Goal: Task Accomplishment & Management: Use online tool/utility

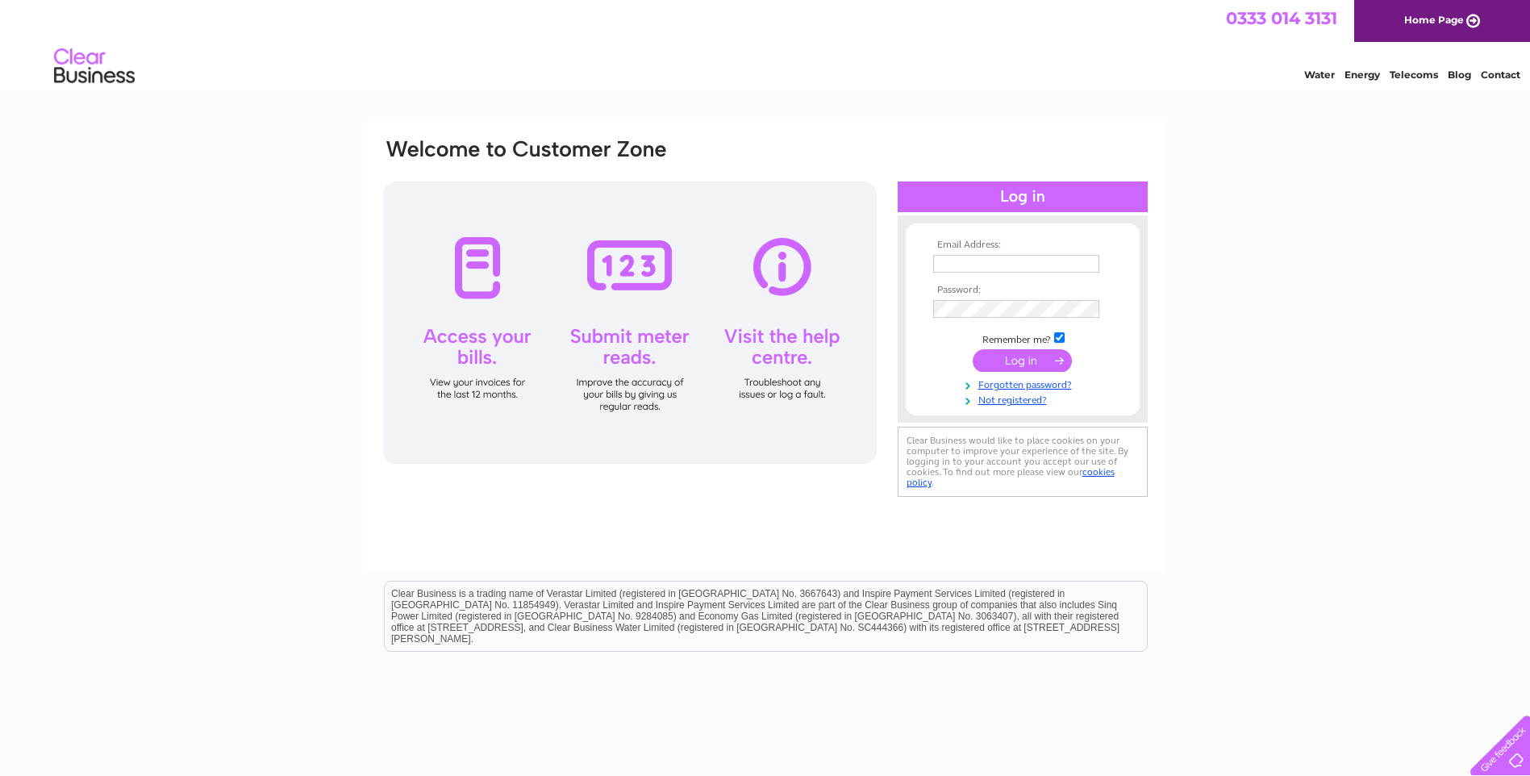
click at [969, 269] on input "text" at bounding box center [1016, 264] width 166 height 18
type input "angela@rossandlaidlaw.co.uk"
click at [1024, 361] on input "submit" at bounding box center [1022, 362] width 99 height 23
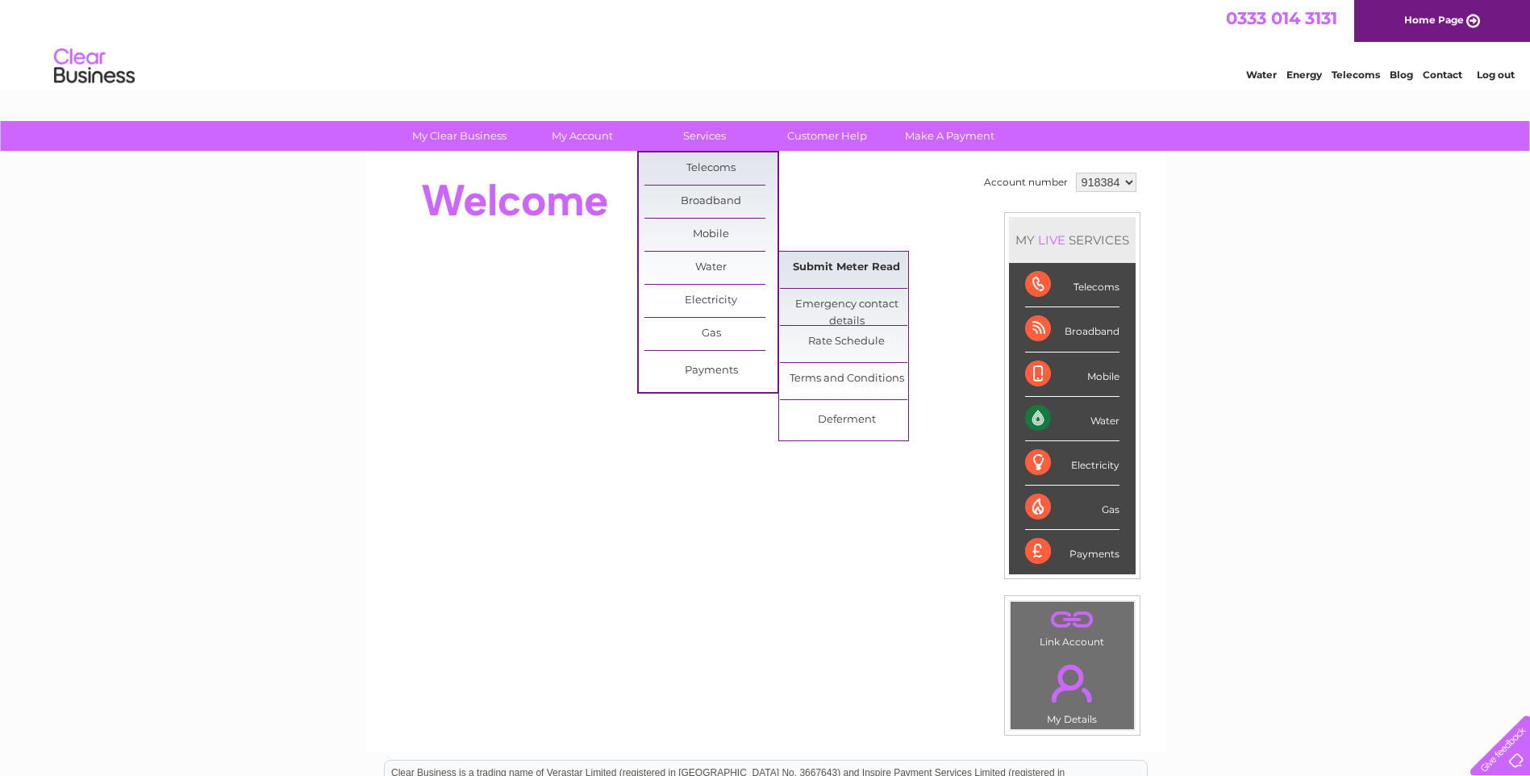
click at [876, 262] on link "Submit Meter Read" at bounding box center [846, 268] width 133 height 32
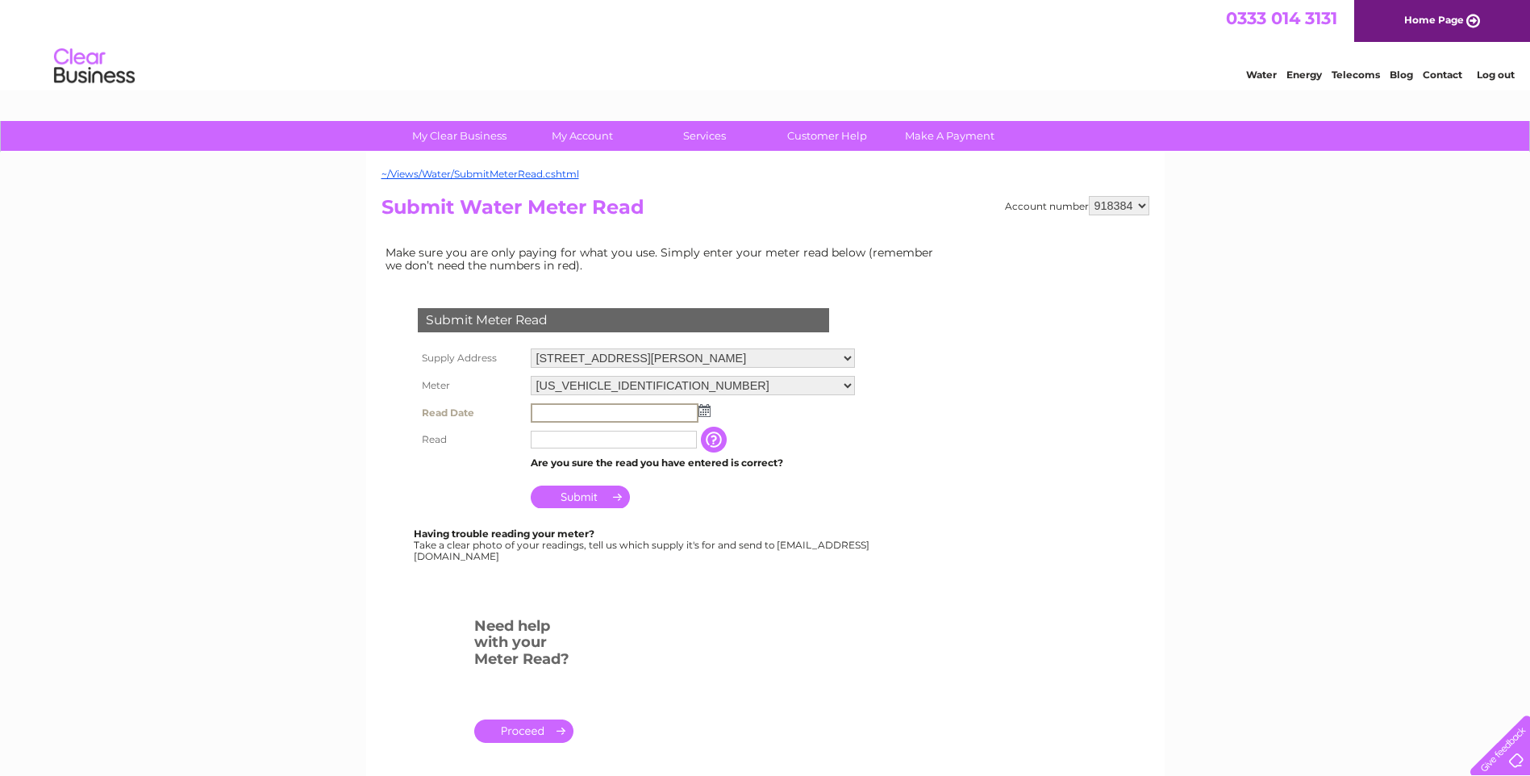
click at [586, 407] on input "text" at bounding box center [615, 412] width 168 height 19
click at [705, 409] on img at bounding box center [703, 409] width 12 height 13
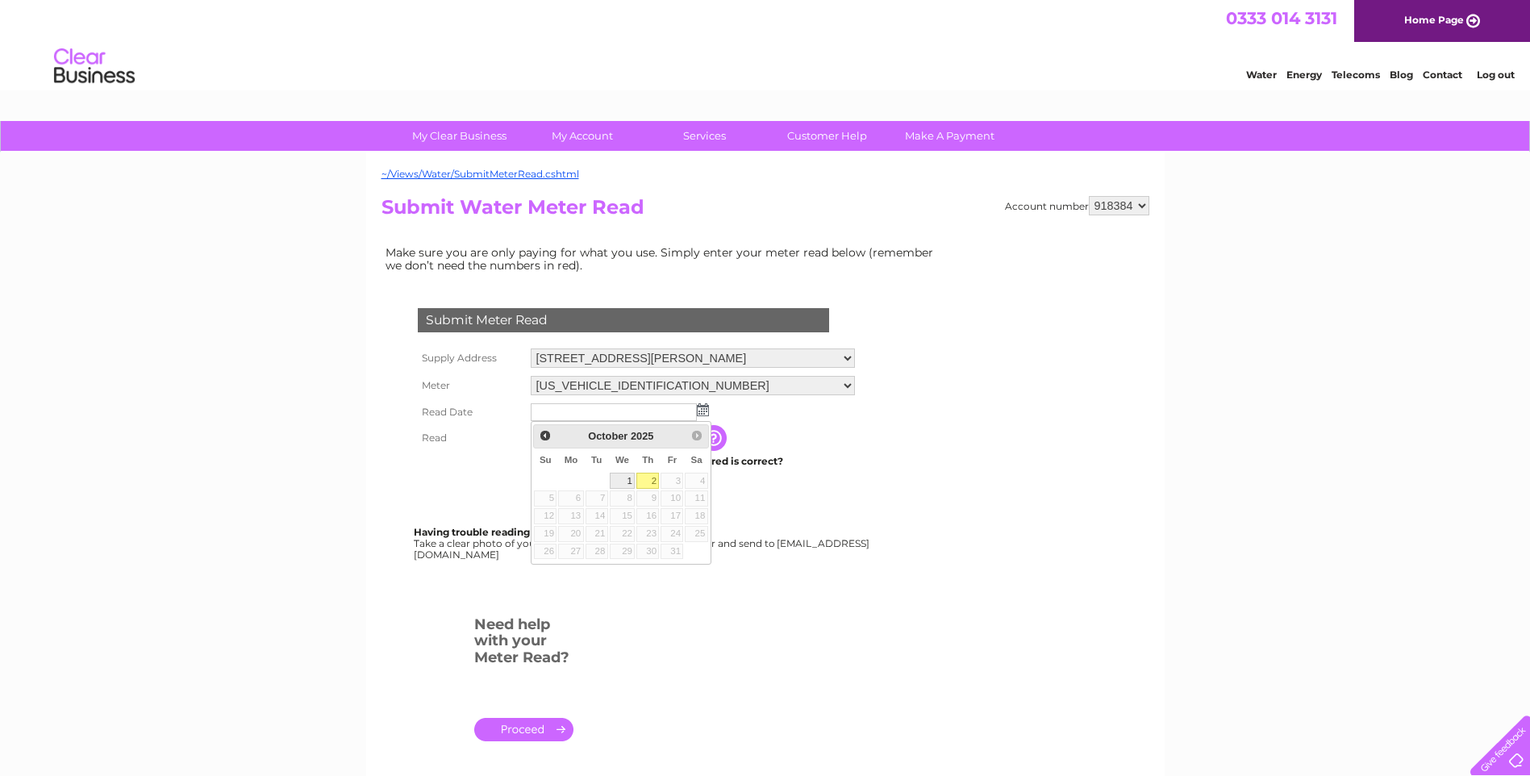
click at [626, 477] on link "1" at bounding box center [623, 481] width 26 height 16
click at [705, 414] on img at bounding box center [703, 409] width 12 height 13
click at [648, 481] on link "2" at bounding box center [647, 481] width 23 height 16
type input "2025/10/02"
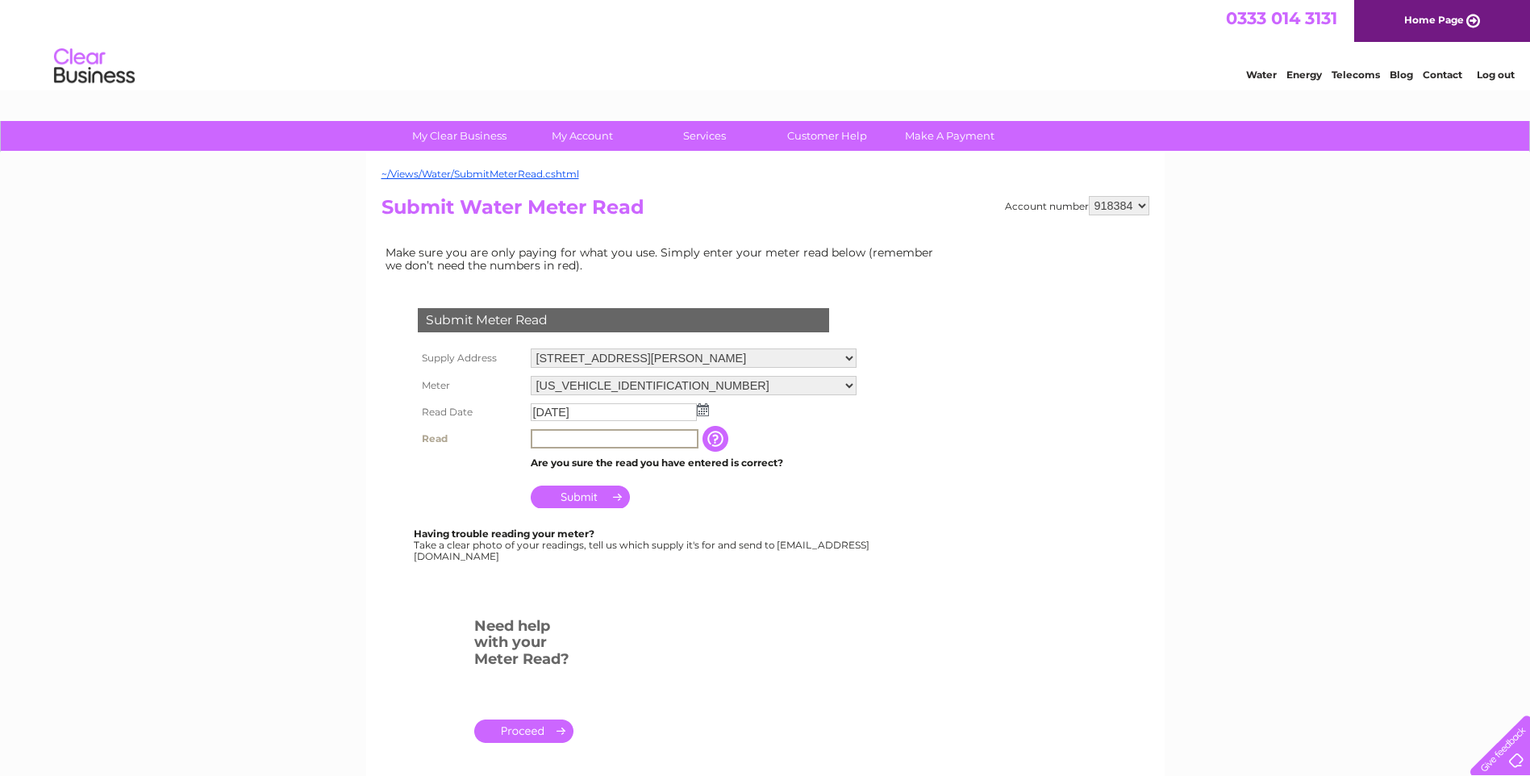
click at [539, 432] on input "text" at bounding box center [615, 438] width 168 height 19
type input "00633"
click at [573, 497] on input "Submit" at bounding box center [580, 495] width 99 height 23
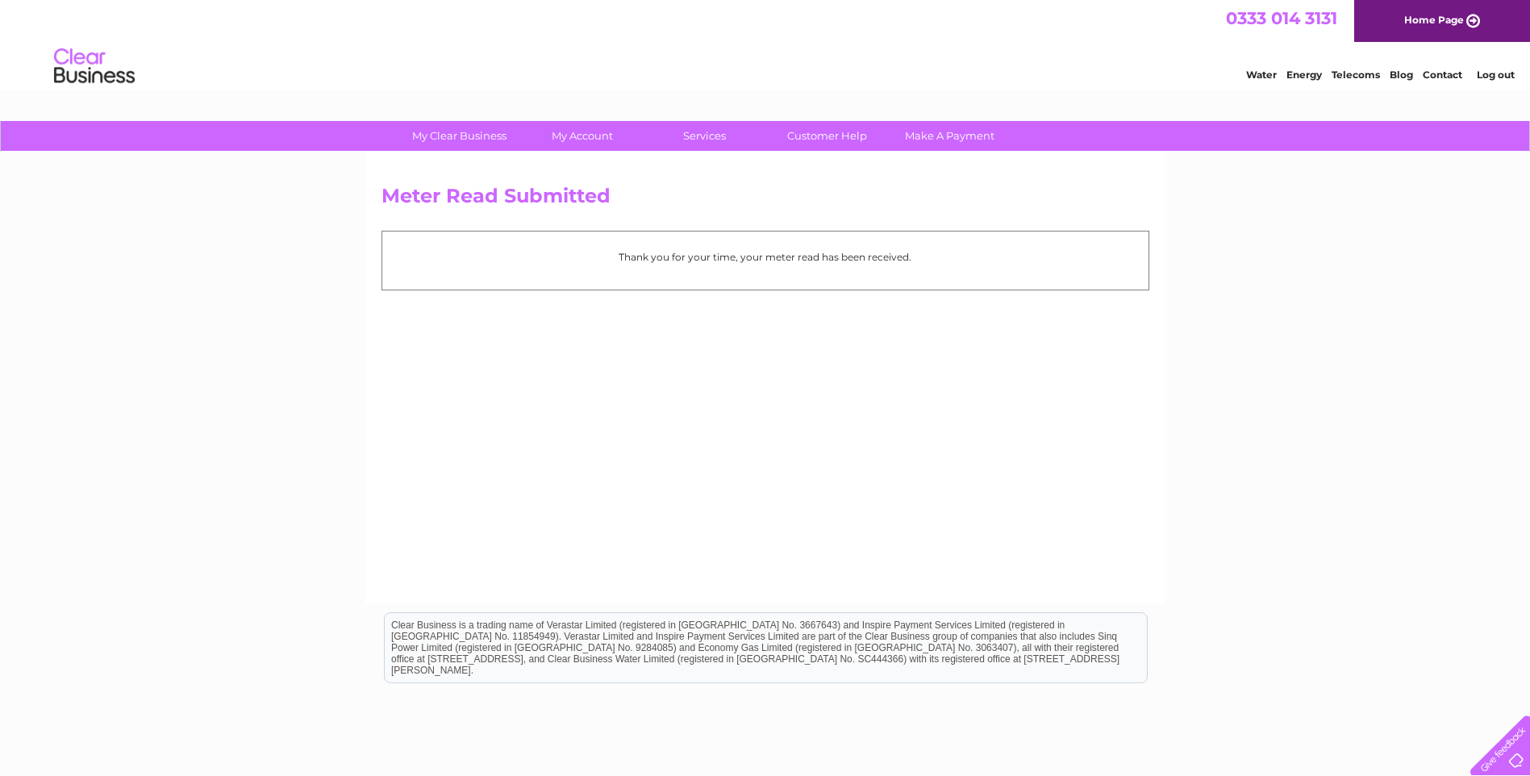
click at [1494, 75] on link "Log out" at bounding box center [1496, 75] width 38 height 12
